Goal: Task Accomplishment & Management: Complete application form

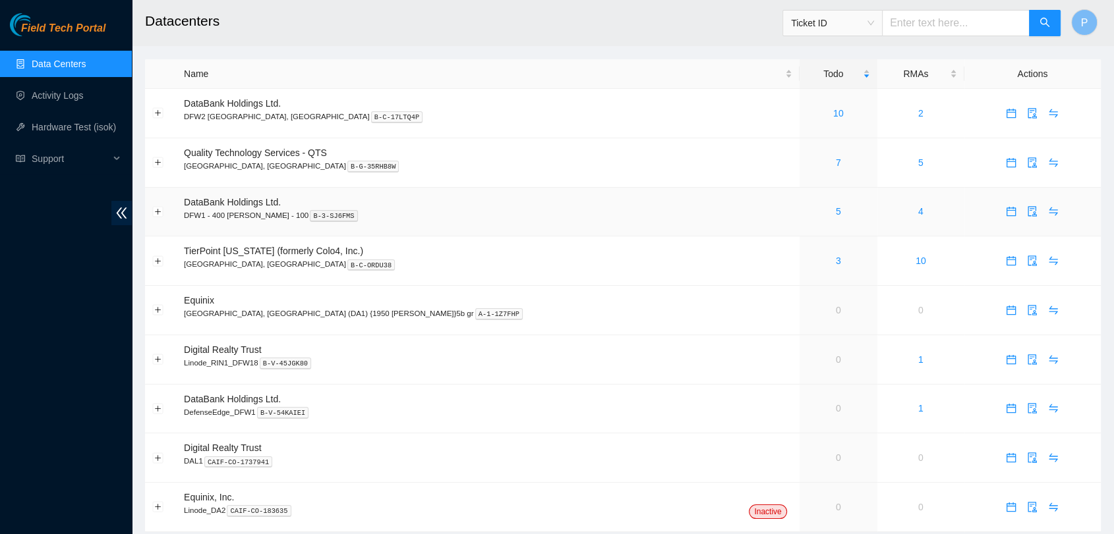
click at [806, 210] on div "5" at bounding box center [837, 211] width 63 height 14
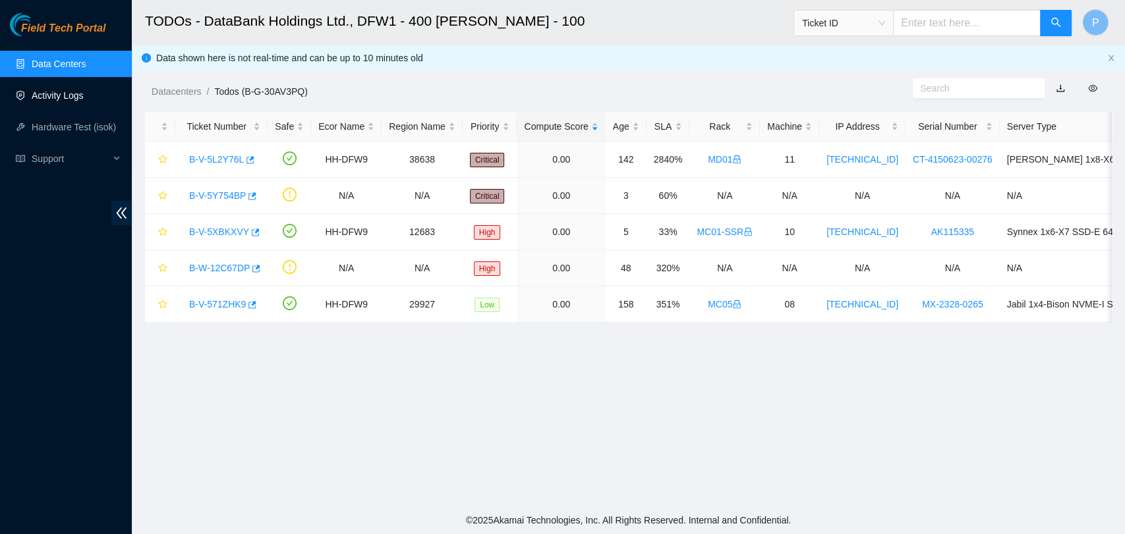
click at [63, 95] on link "Activity Logs" at bounding box center [58, 95] width 52 height 11
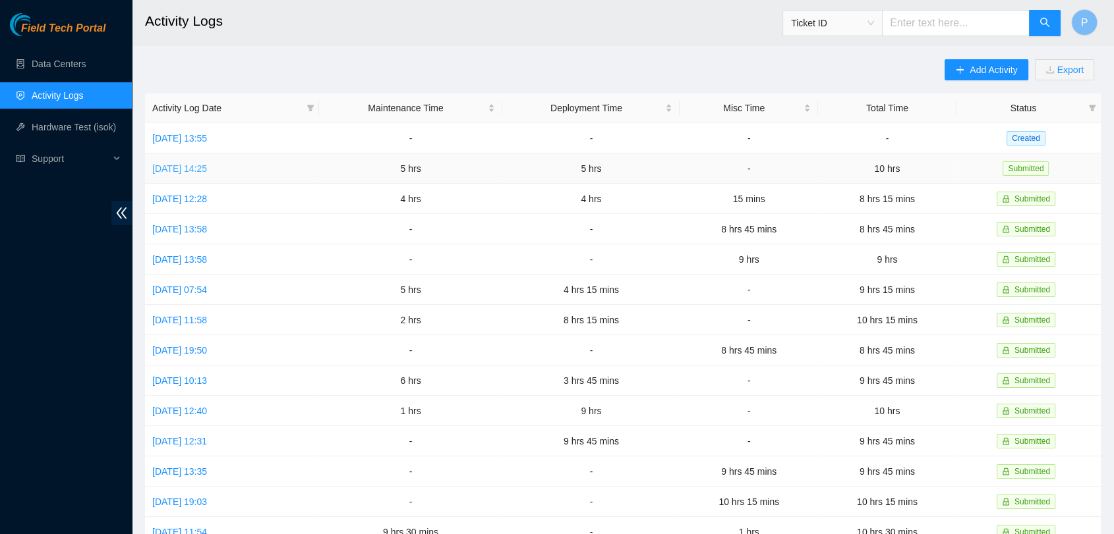
click at [198, 169] on link "[DATE] 14:25" at bounding box center [179, 168] width 55 height 11
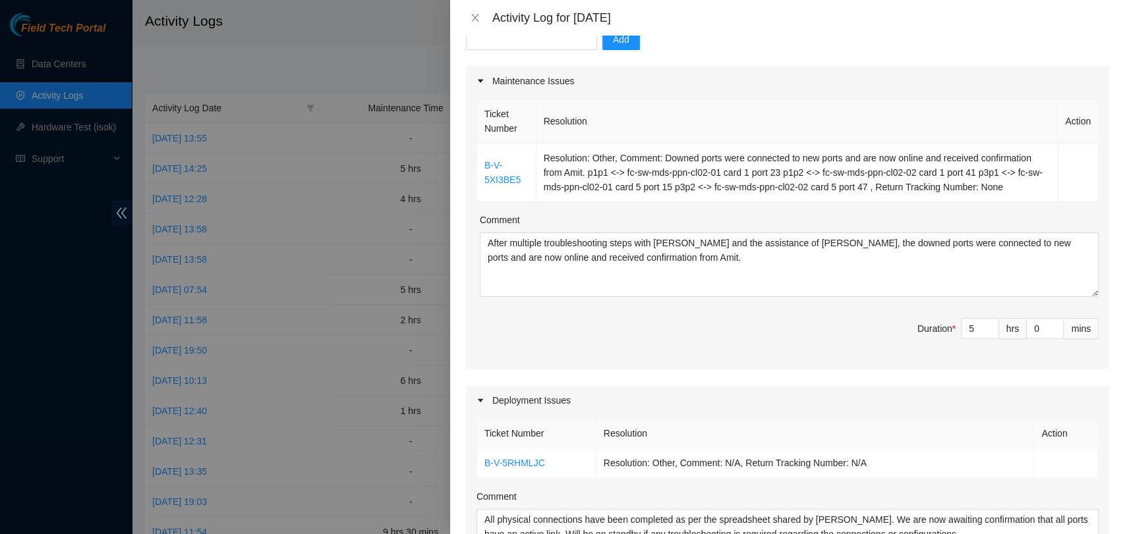
scroll to position [148, 0]
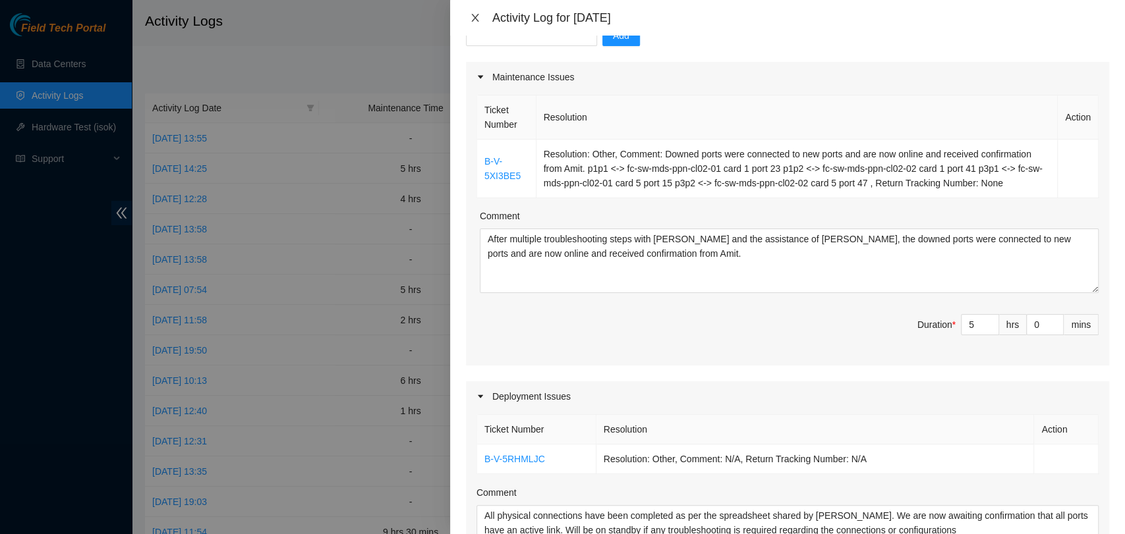
click at [471, 16] on icon "close" at bounding box center [475, 18] width 11 height 11
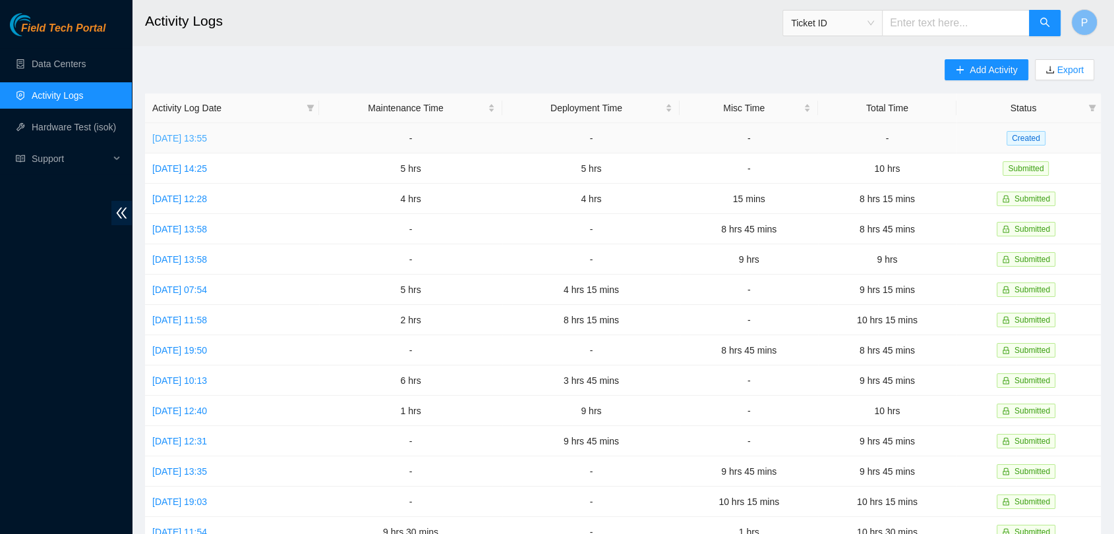
click at [207, 134] on link "[DATE] 13:55" at bounding box center [179, 138] width 55 height 11
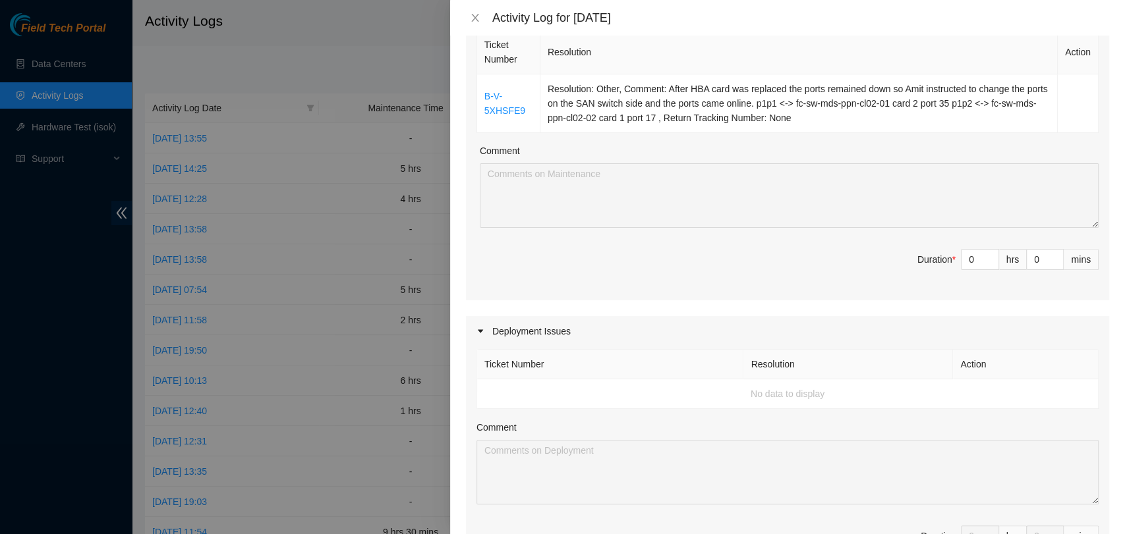
scroll to position [221, 0]
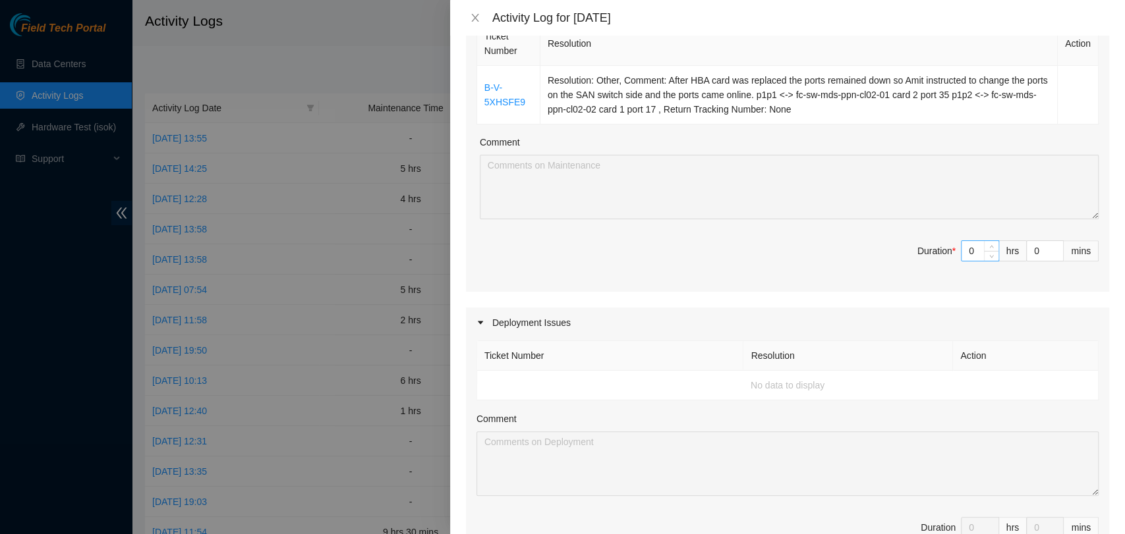
click at [965, 258] on input "0" at bounding box center [979, 251] width 37 height 20
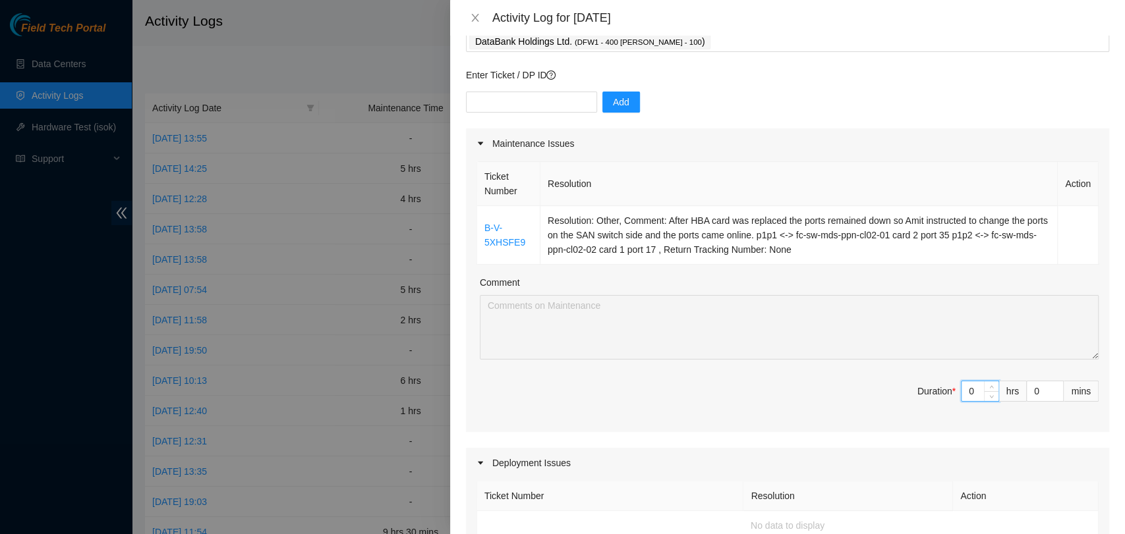
scroll to position [80, 0]
type input "5"
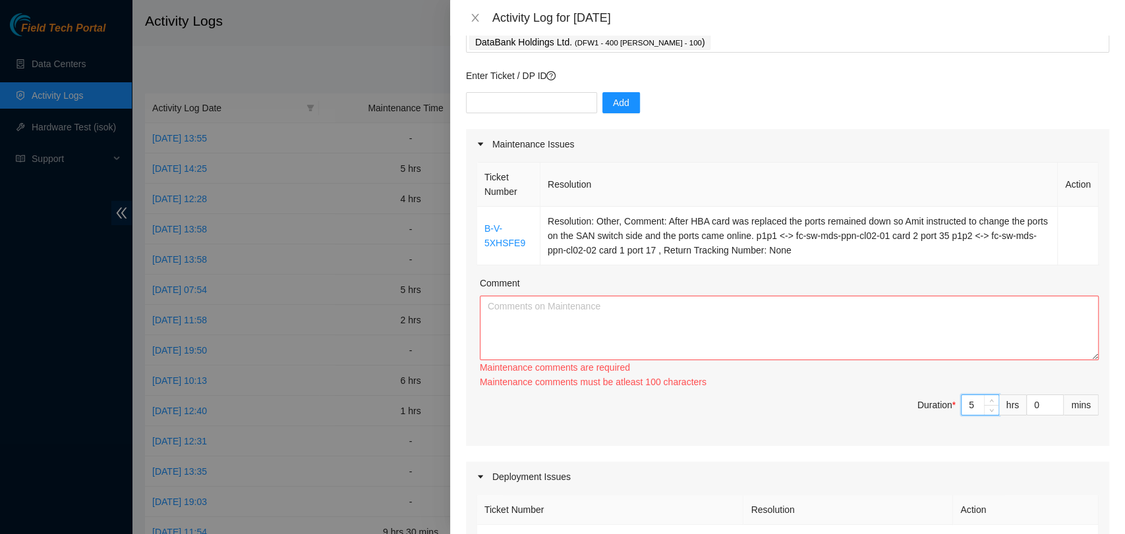
type input "5"
click at [884, 329] on textarea "Comment" at bounding box center [789, 328] width 619 height 65
paste textarea "After the HBA card was replaced, the ports on the SAN remained down. Following …"
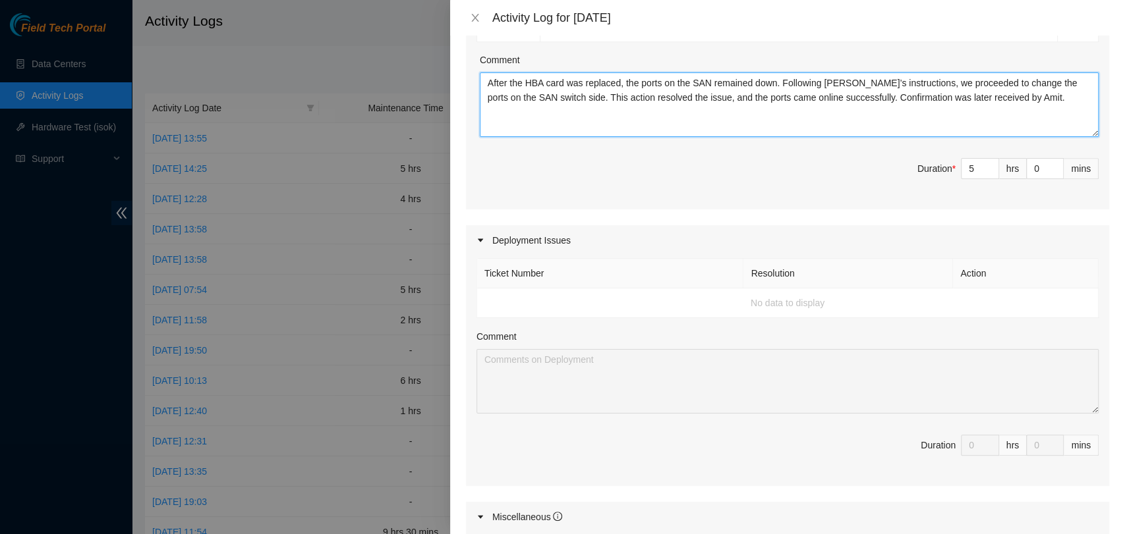
scroll to position [305, 0]
type textarea "After the HBA card was replaced, the ports on the SAN remained down. Following …"
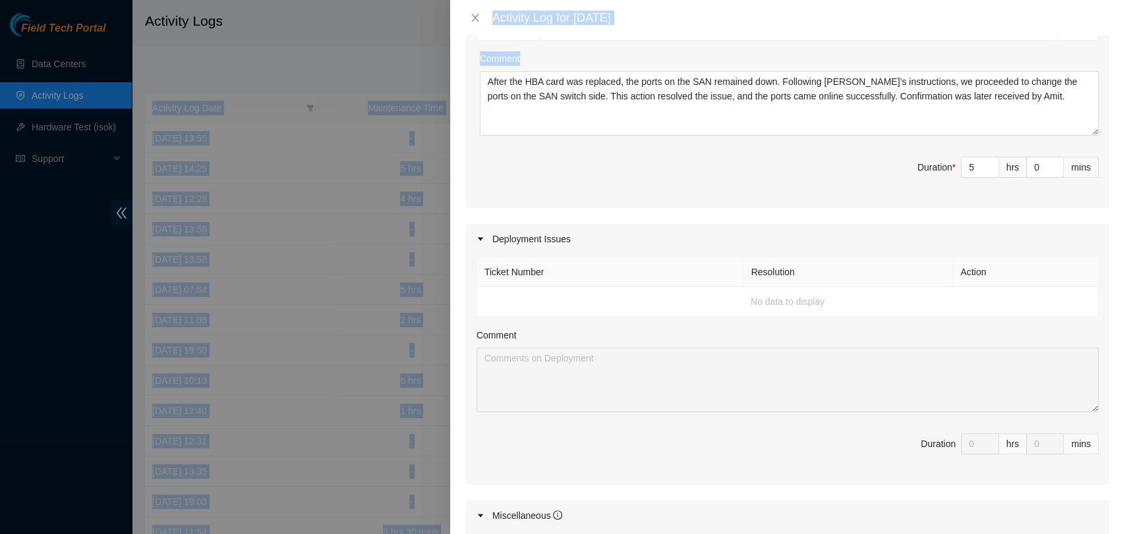
scroll to position [0, 0]
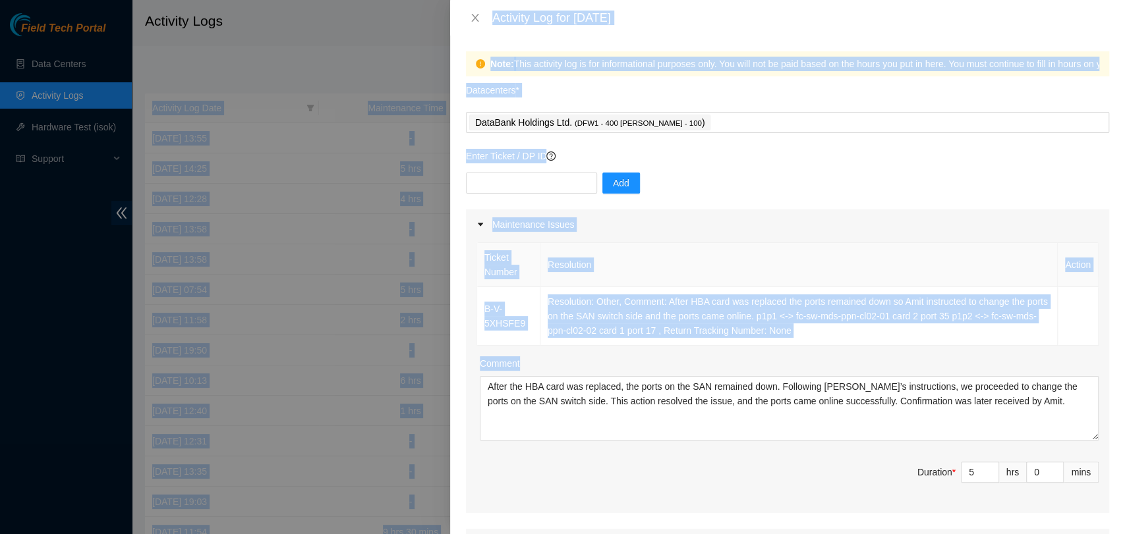
drag, startPoint x: 559, startPoint y: 49, endPoint x: 324, endPoint y: -64, distance: 260.8
click at [324, 0] on html "Field Tech Portal Data Centers Activity Logs Hardware Test (isok) Support Activ…" at bounding box center [562, 267] width 1125 height 534
click at [706, 201] on div "Add" at bounding box center [787, 191] width 643 height 37
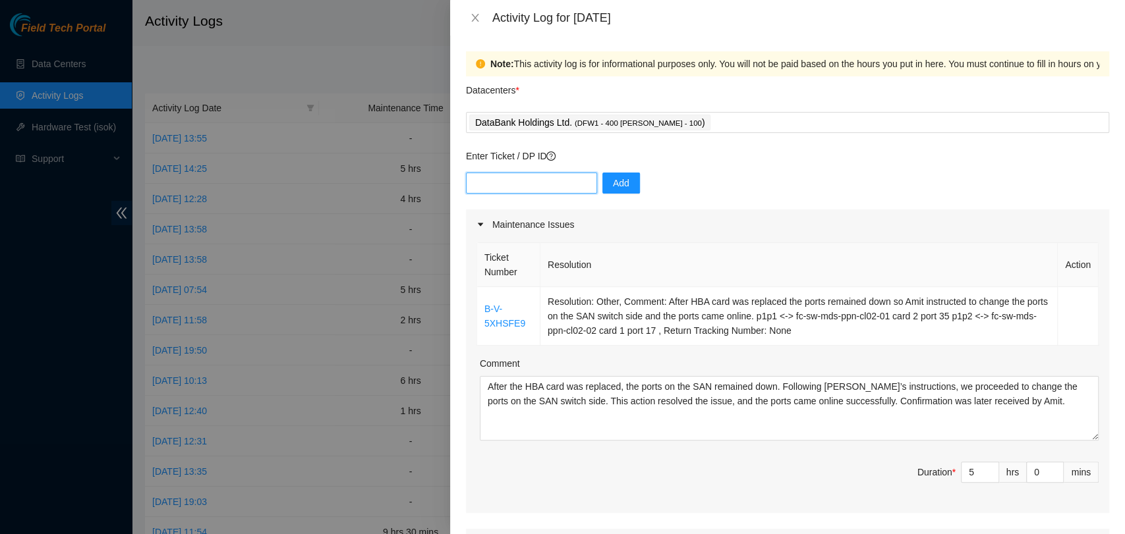
click at [535, 183] on input "text" at bounding box center [531, 183] width 131 height 21
paste input "DP84220"
type input "DP84220"
click at [613, 185] on span "Add" at bounding box center [621, 183] width 16 height 14
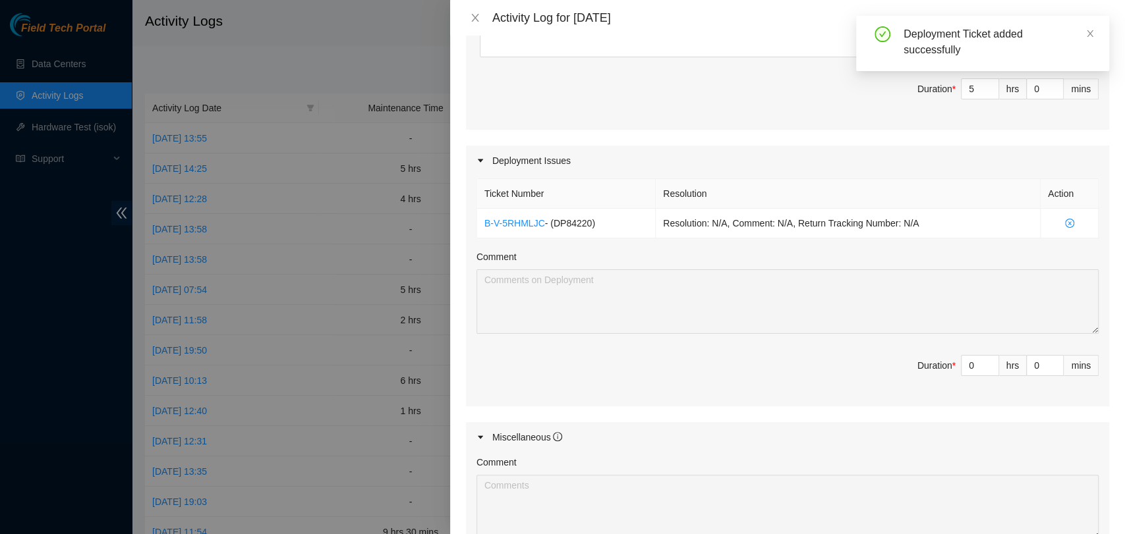
scroll to position [385, 0]
click at [965, 364] on input "0" at bounding box center [979, 364] width 37 height 20
type input "5"
type input "10"
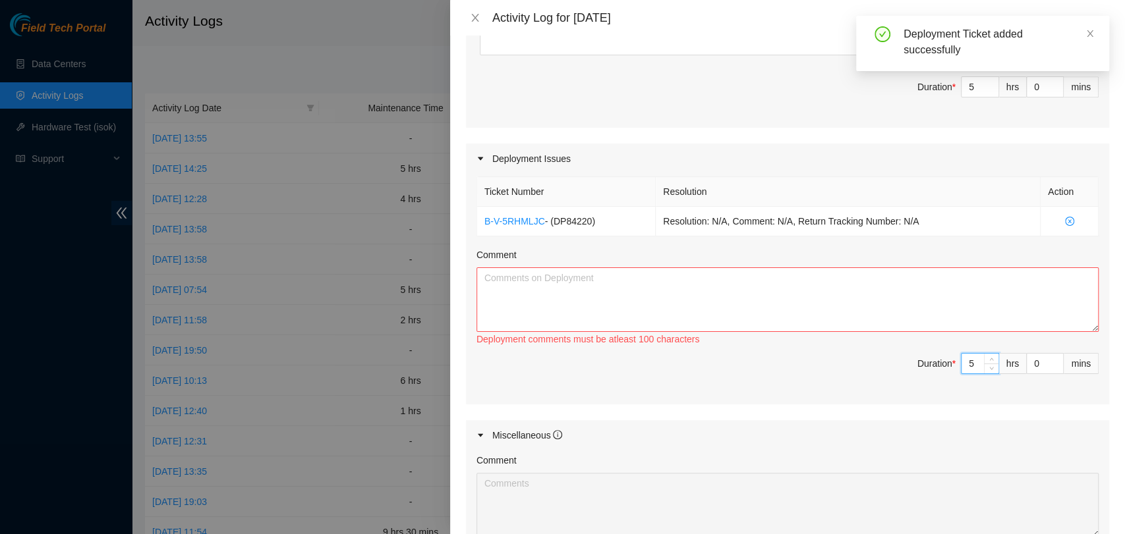
type input "5"
click at [984, 306] on textarea "Comment" at bounding box center [787, 300] width 622 height 65
paste textarea "Worked closely with Noufal to troubleshoot downed ports on switches A, B, and C…"
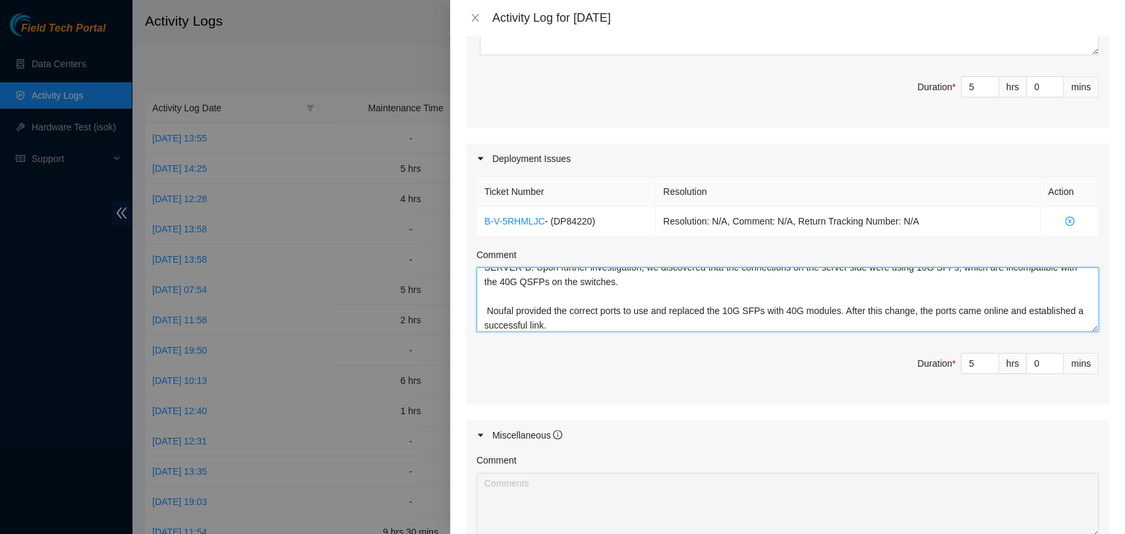
scroll to position [599, 0]
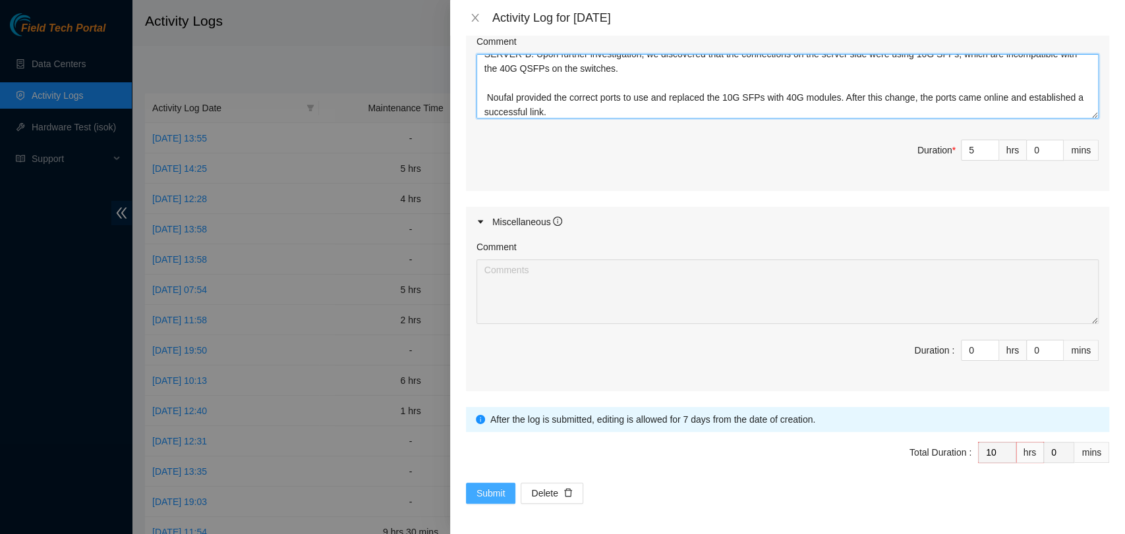
type textarea "Worked closely with Noufal to troubleshoot downed ports on switches A, B, and C…"
click at [485, 501] on button "Submit" at bounding box center [491, 493] width 50 height 21
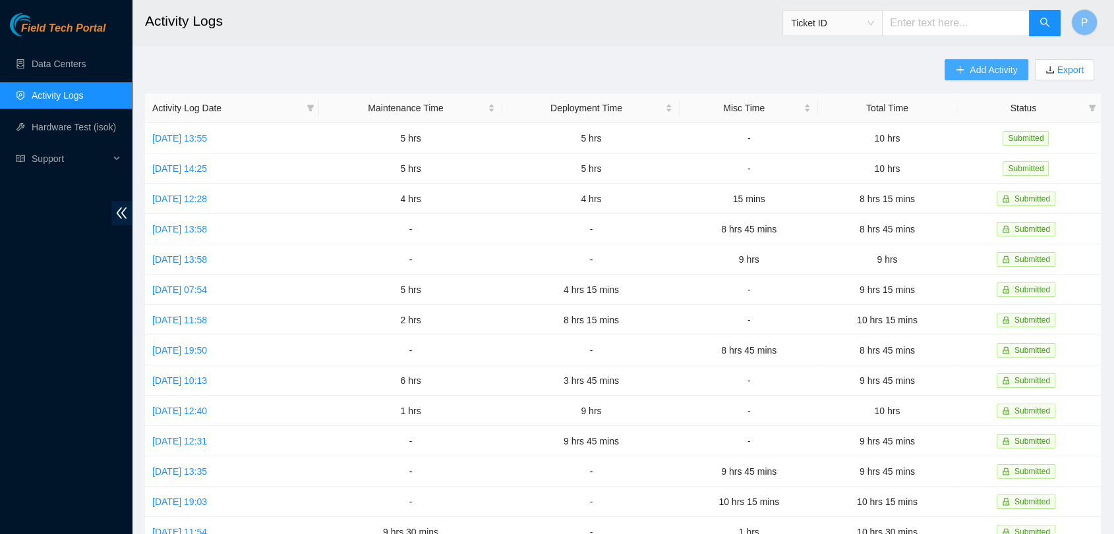
click at [991, 74] on span "Add Activity" at bounding box center [992, 70] width 47 height 14
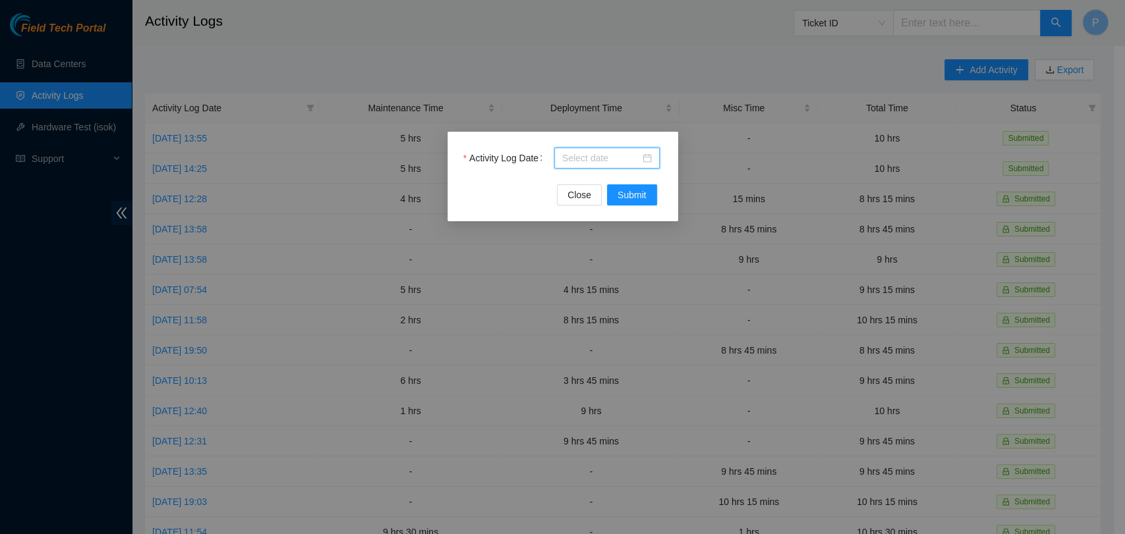
click at [577, 157] on input "Activity Log Date" at bounding box center [601, 158] width 78 height 14
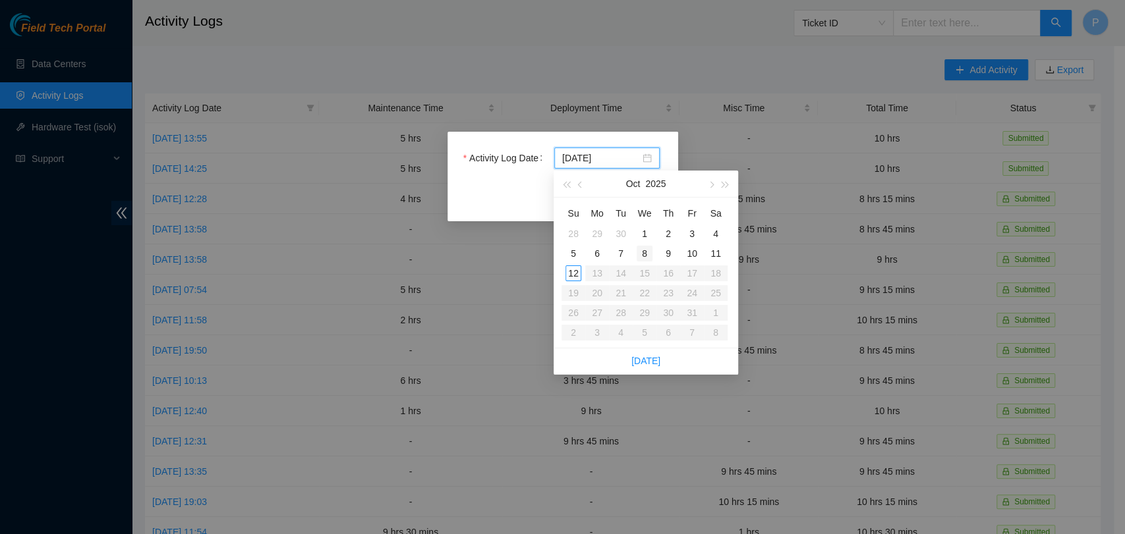
type input "[DATE]"
click at [700, 254] on td "10" at bounding box center [692, 254] width 24 height 20
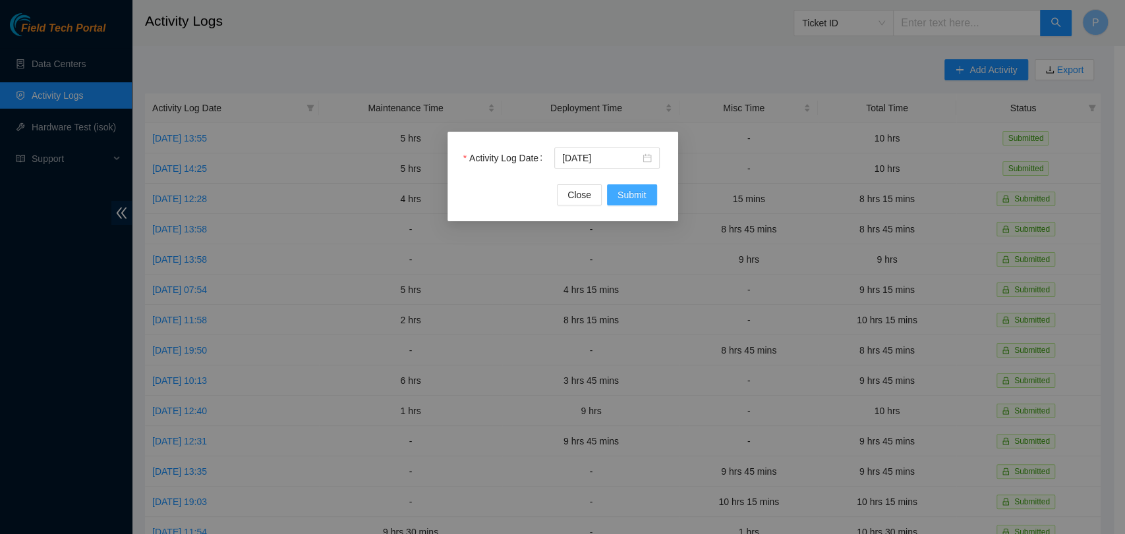
click at [638, 188] on span "Submit" at bounding box center [631, 195] width 29 height 14
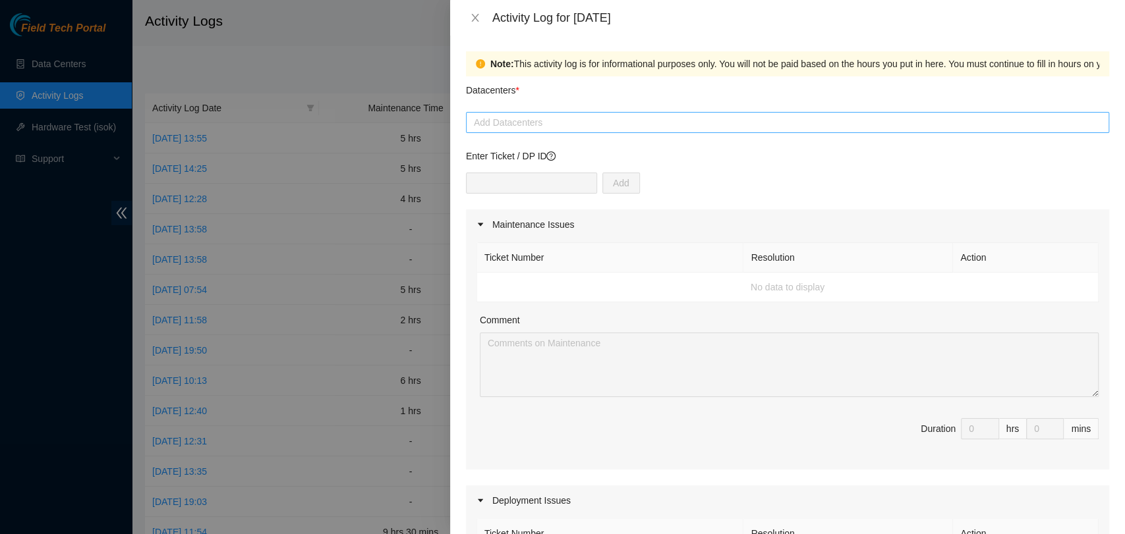
click at [636, 120] on div at bounding box center [787, 123] width 636 height 16
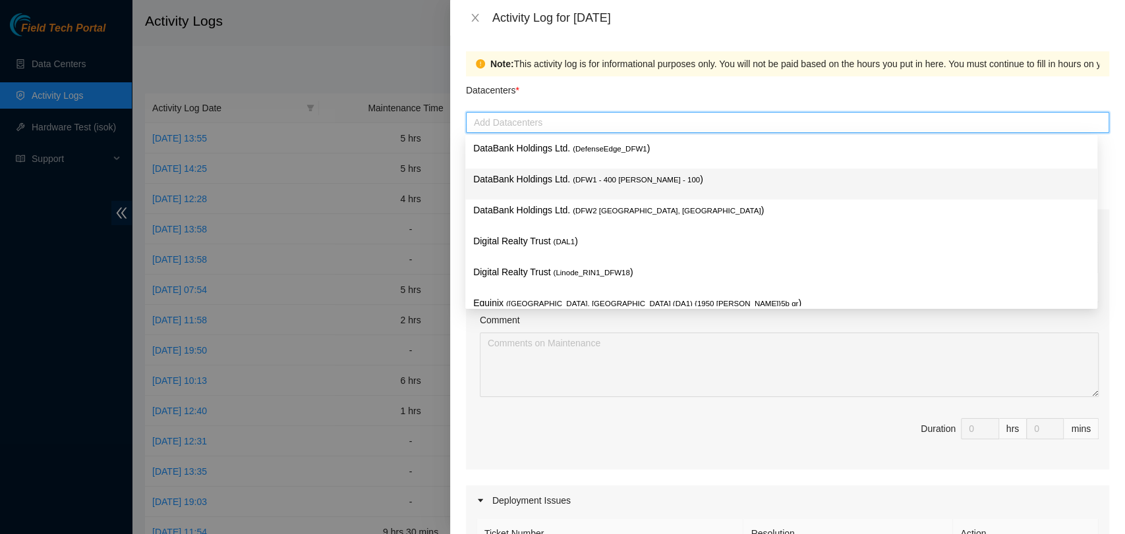
click at [618, 194] on div "DataBank Holdings Ltd. ( DFW1 - 400 [PERSON_NAME] - 100 )" at bounding box center [781, 184] width 616 height 24
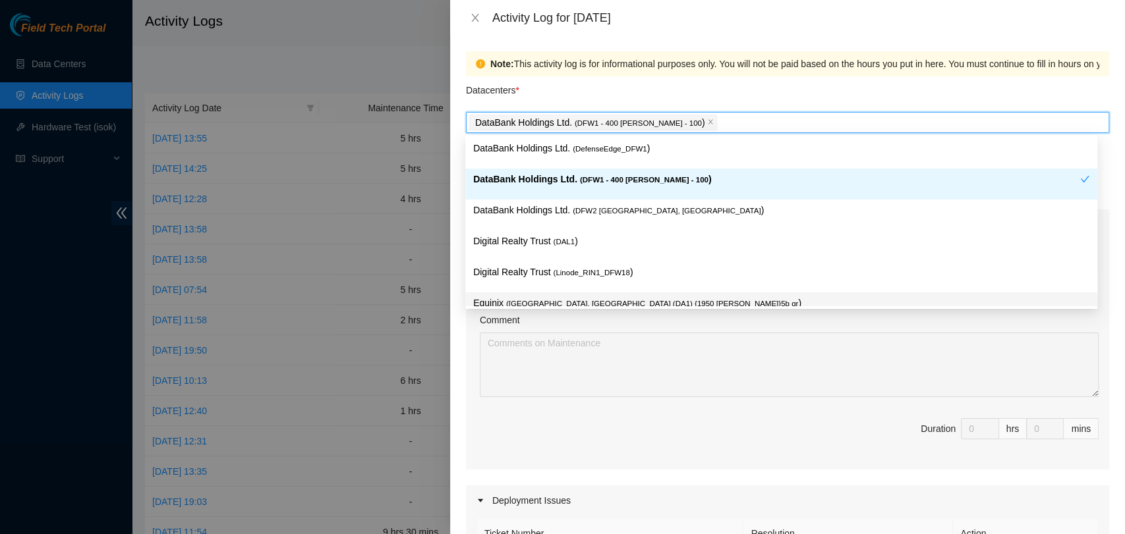
click at [708, 414] on div "Ticket Number Resolution Action No data to display Comment Duration 0 hrs 0 mins" at bounding box center [787, 355] width 643 height 230
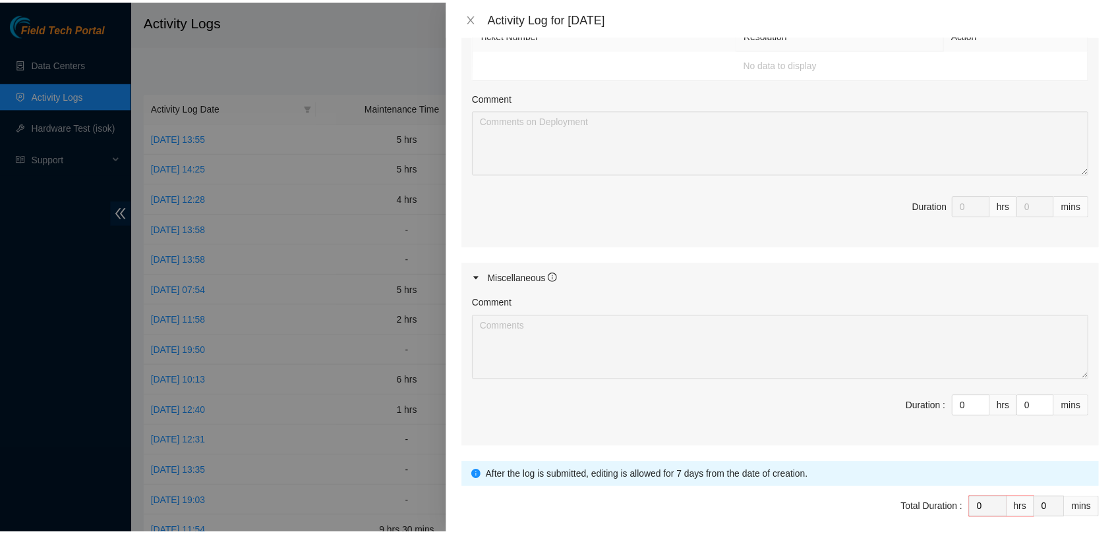
scroll to position [555, 0]
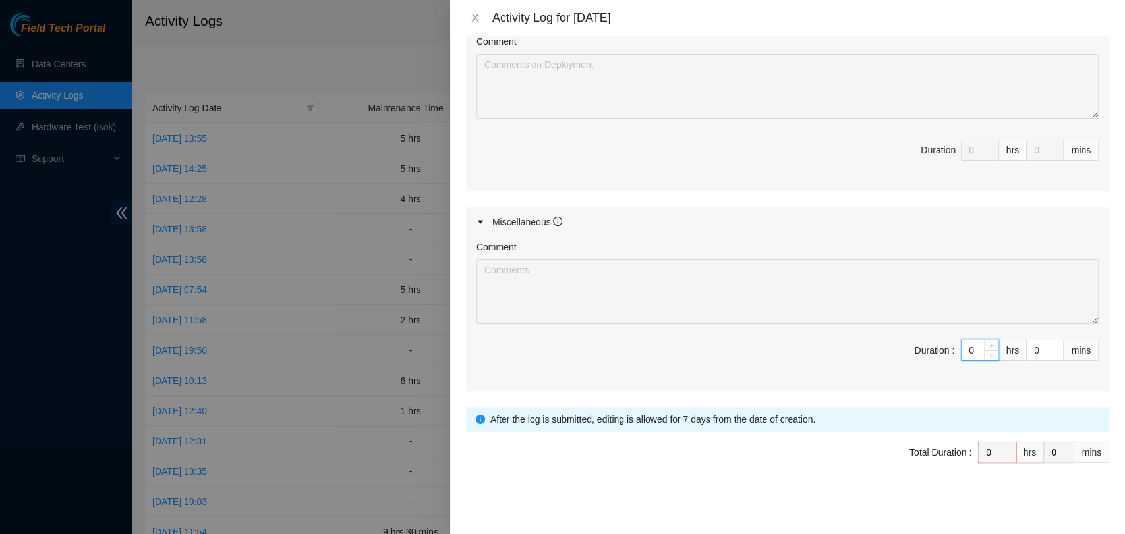
click at [961, 345] on input "0" at bounding box center [979, 351] width 37 height 20
type input "10"
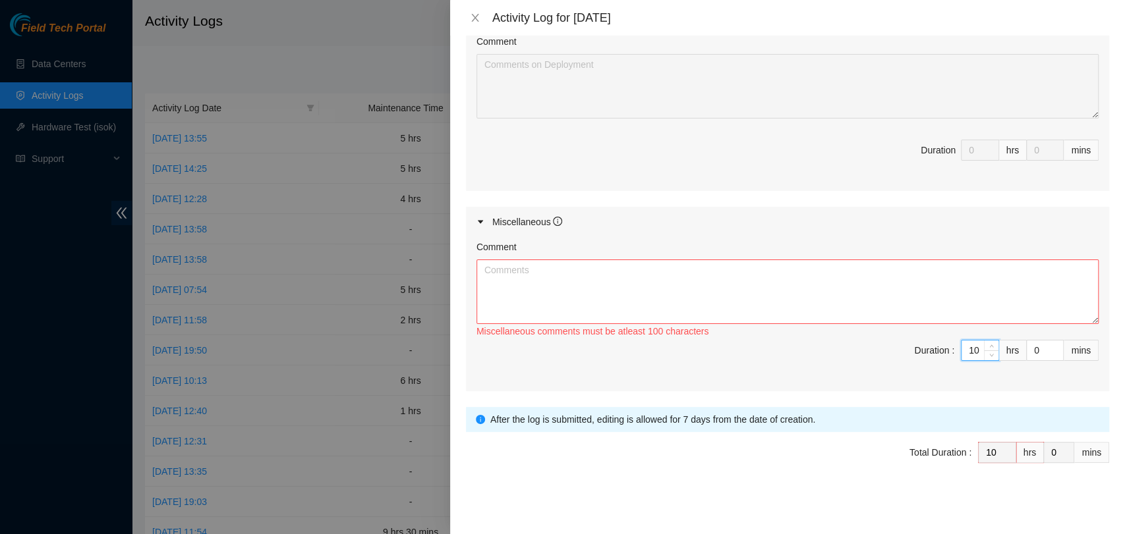
type input "10"
click at [965, 304] on textarea "Comment" at bounding box center [787, 292] width 622 height 65
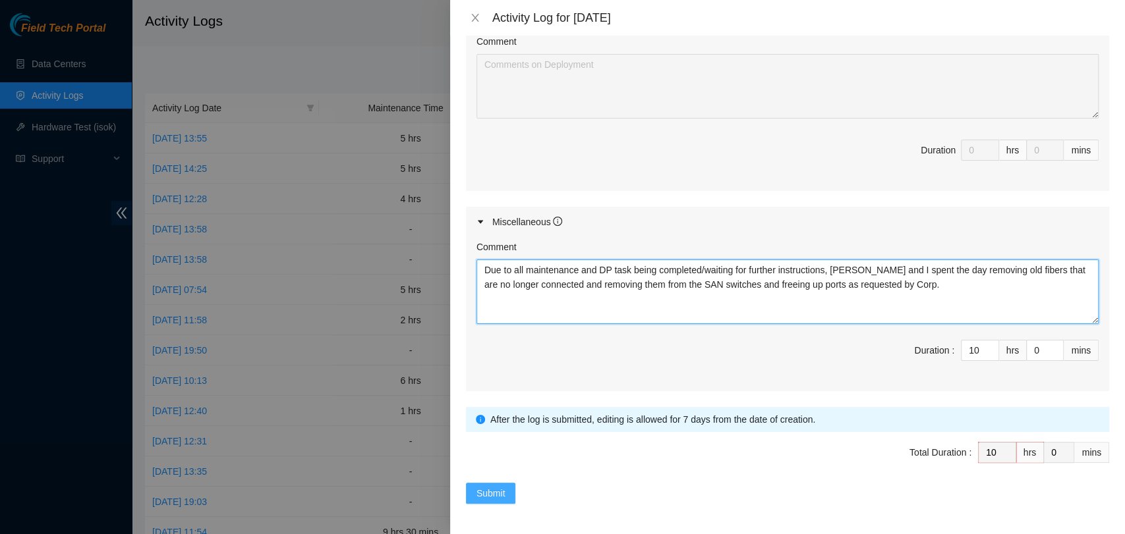
type textarea "Due to all maintenance and DP task being completed/waiting for further instruct…"
click at [483, 489] on span "Submit" at bounding box center [490, 493] width 29 height 14
